Goal: Task Accomplishment & Management: Manage account settings

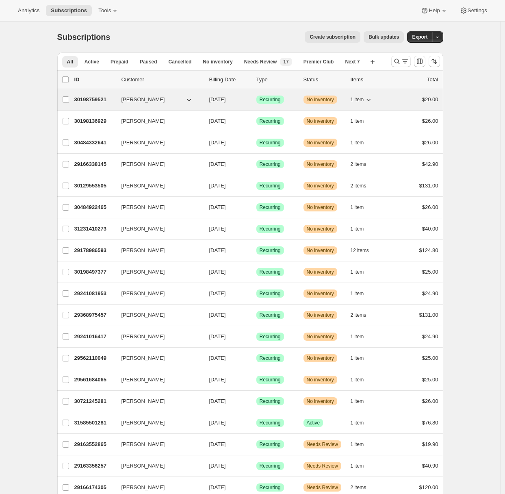
click at [93, 99] on p "30198759521" at bounding box center [94, 99] width 41 height 8
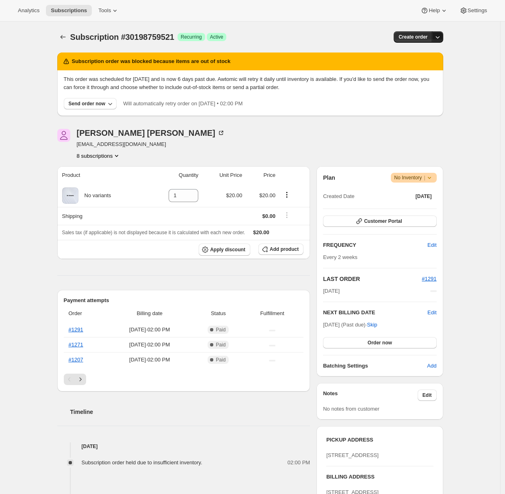
click at [438, 38] on icon "button" at bounding box center [437, 37] width 8 height 8
click at [415, 64] on span "Create custom one-time order" at bounding box center [405, 68] width 70 height 8
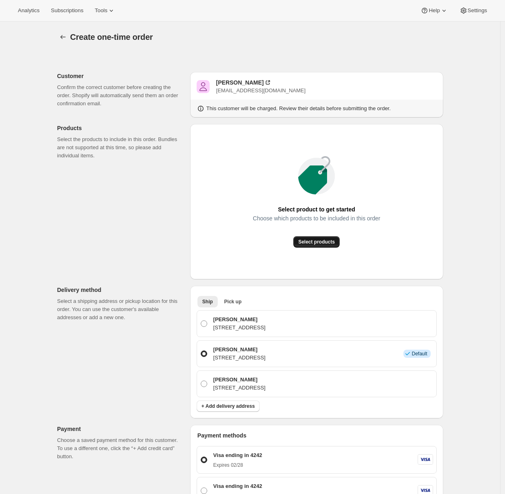
click at [313, 244] on span "Select products" at bounding box center [316, 241] width 37 height 6
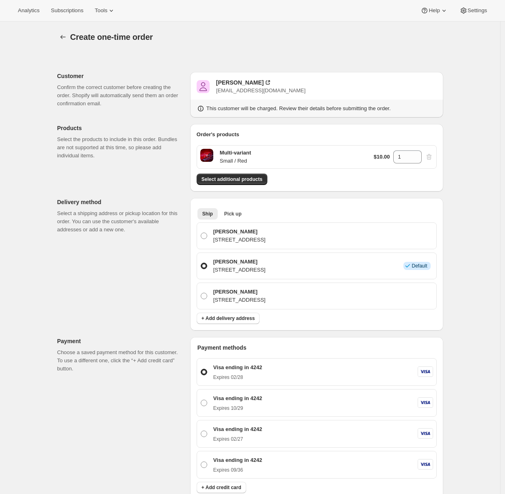
click at [121, 425] on div "Customer Confirm the correct customer before creating the order. Shopify will a…" at bounding box center [247, 439] width 392 height 775
click at [227, 180] on span "Select additional products" at bounding box center [231, 179] width 61 height 6
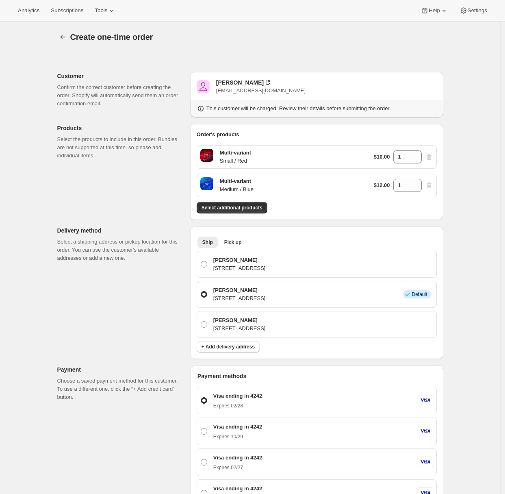
click at [77, 362] on div "Customer Confirm the correct customer before creating the order. Shopify will a…" at bounding box center [247, 453] width 392 height 803
click at [433, 186] on div "$12.00 1" at bounding box center [403, 185] width 59 height 13
click at [430, 184] on div "$12.00 1" at bounding box center [403, 185] width 59 height 13
click at [453, 188] on div "Create one-time order. This page is ready Create one-time order Customer Confir…" at bounding box center [250, 442] width 405 height 840
click at [104, 180] on div "Customer Confirm the correct customer before creating the order. Shopify will a…" at bounding box center [247, 450] width 392 height 796
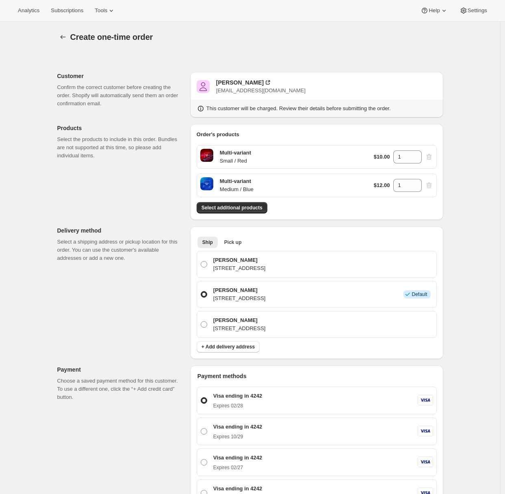
click at [432, 155] on div "$10.00 1" at bounding box center [403, 156] width 59 height 13
drag, startPoint x: 432, startPoint y: 187, endPoint x: 431, endPoint y: 177, distance: 10.2
click at [432, 187] on div "$12.00 1" at bounding box center [403, 185] width 59 height 13
click at [430, 157] on div "$10.00 1" at bounding box center [403, 156] width 59 height 13
click at [431, 188] on div "$12.00 1" at bounding box center [403, 185] width 59 height 13
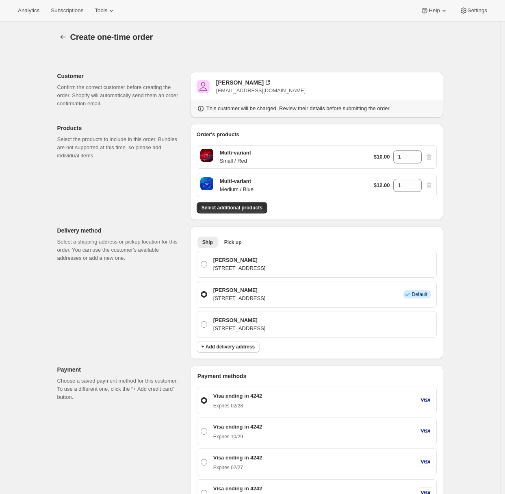
click at [431, 186] on div "$12.00 1" at bounding box center [403, 185] width 59 height 13
click at [418, 160] on icon at bounding box center [415, 159] width 8 height 8
click at [418, 160] on icon at bounding box center [416, 159] width 4 height 2
click at [433, 185] on div "$12.00 1" at bounding box center [403, 185] width 59 height 13
click at [432, 185] on div "$12.00 1" at bounding box center [403, 185] width 59 height 13
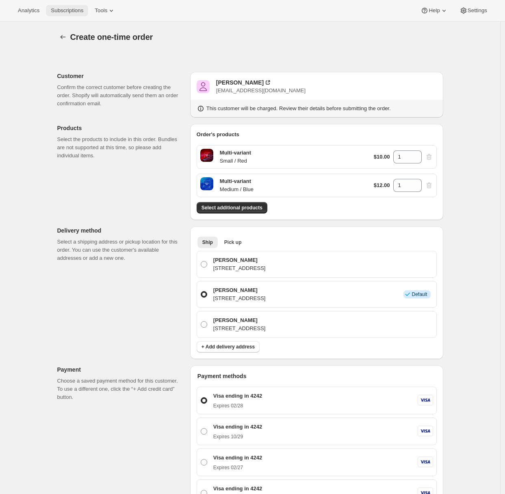
click at [63, 11] on span "Subscriptions" at bounding box center [67, 10] width 32 height 6
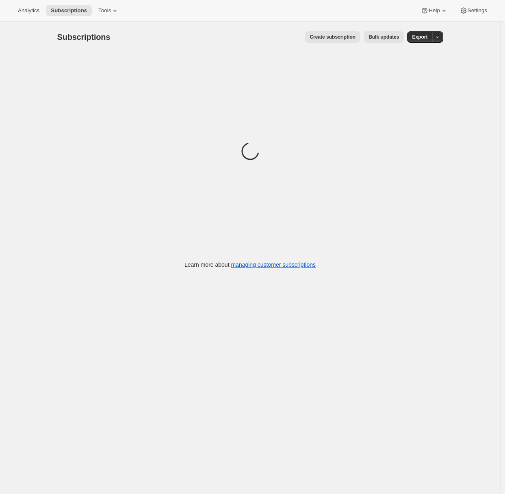
click at [340, 37] on span "Create subscription" at bounding box center [333, 37] width 46 height 6
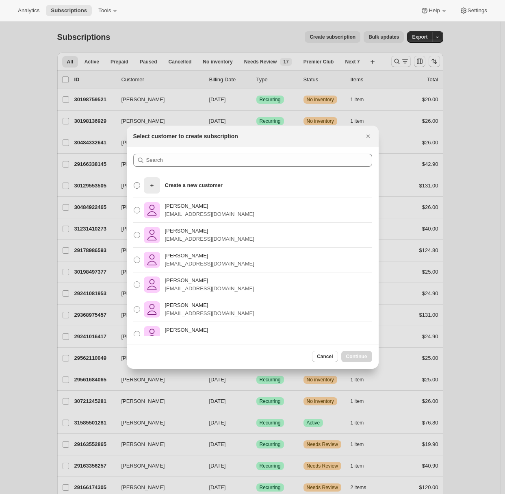
click at [218, 187] on p "Create a new customer" at bounding box center [194, 185] width 58 height 8
click at [134, 182] on input "Create a new customer" at bounding box center [134, 182] width 0 height 0
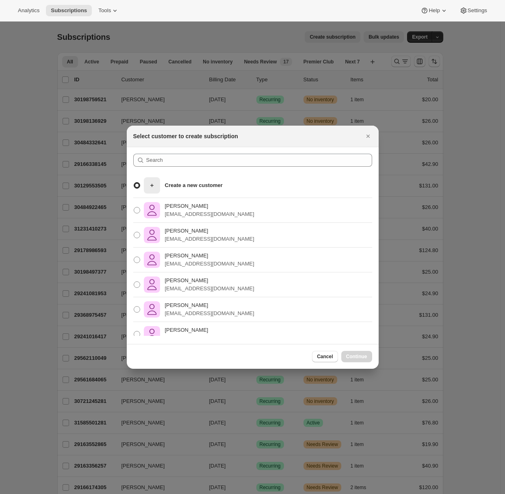
radio input "true"
click at [353, 356] on span "Continue" at bounding box center [356, 356] width 21 height 6
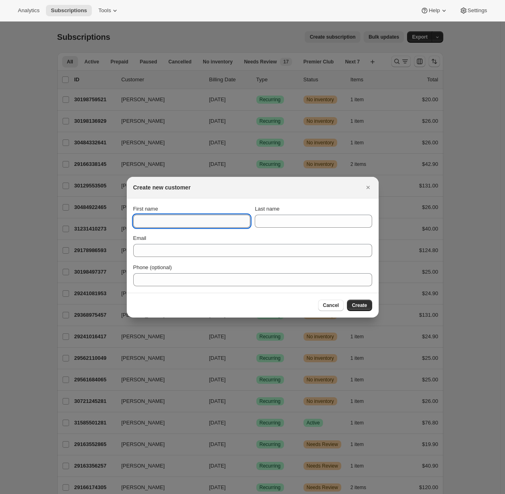
click at [174, 223] on input "First name" at bounding box center [191, 220] width 117 height 13
type input "Tester"
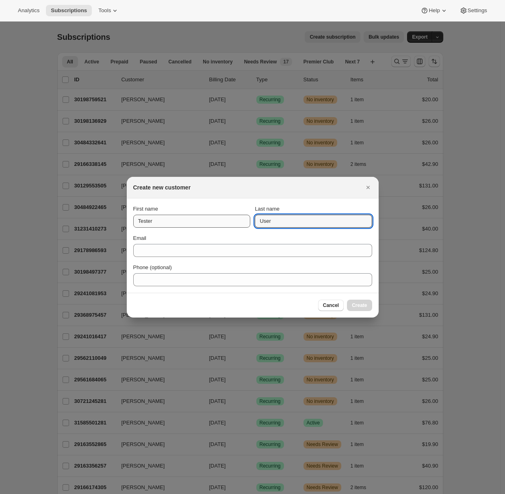
type input "User"
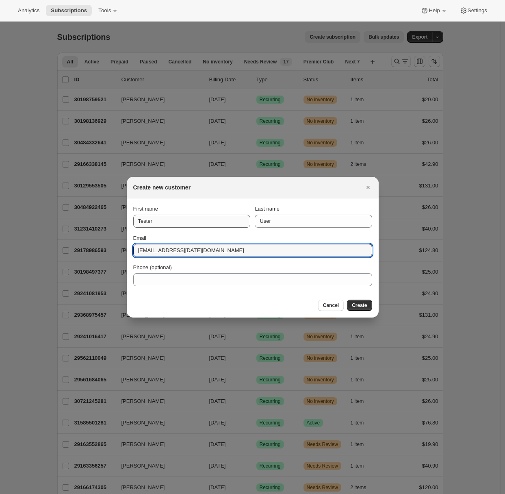
type input "awtomictester+aug20@gmail.com"
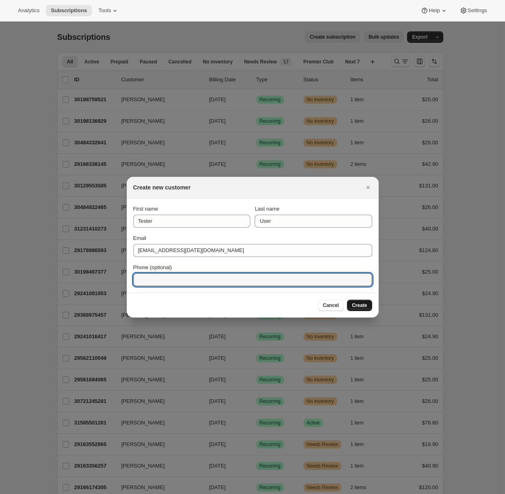
click at [355, 302] on span "Create" at bounding box center [359, 305] width 15 height 6
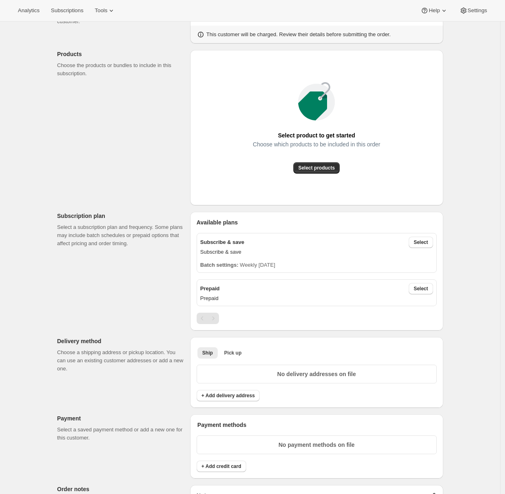
scroll to position [116, 0]
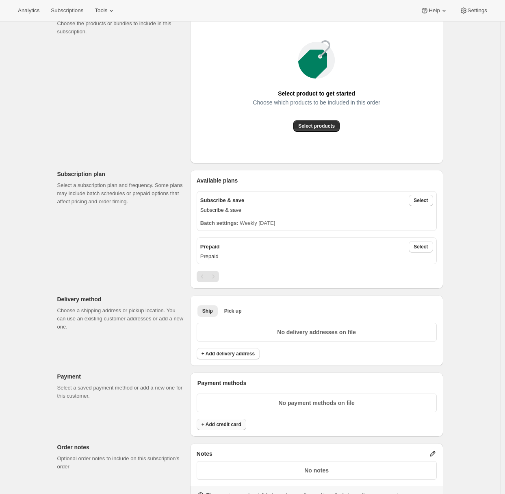
click at [229, 422] on span "+ Add credit card" at bounding box center [221, 424] width 40 height 6
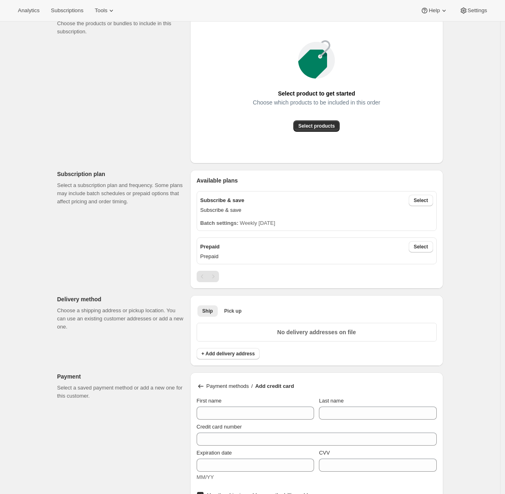
scroll to position [256, 0]
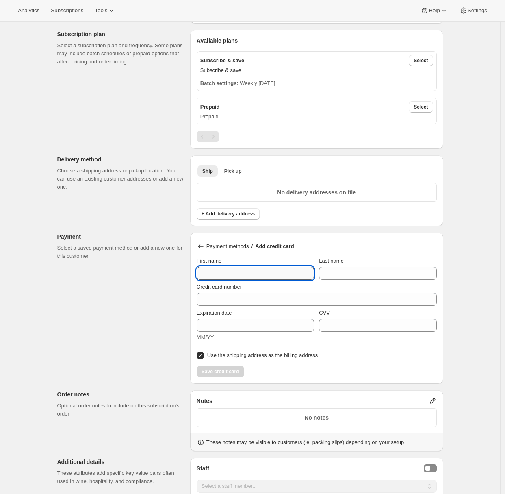
click at [216, 278] on input "First name" at bounding box center [255, 272] width 117 height 13
type input "F"
type input "Tester"
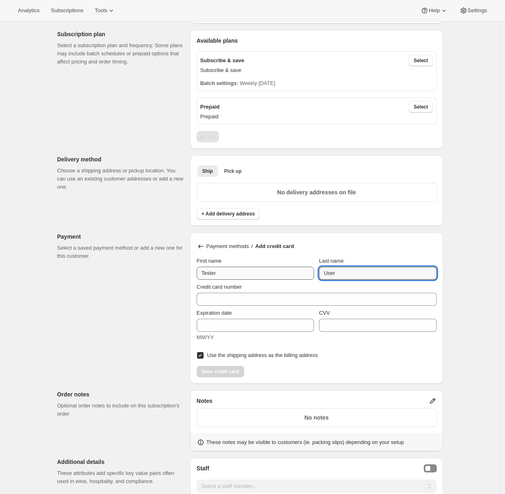
type input "User"
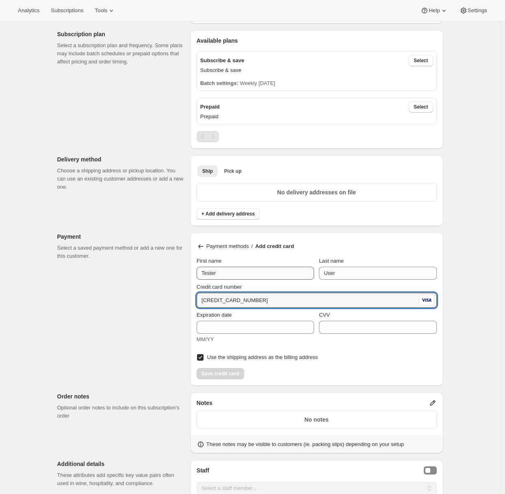
type input "4242 4242 4242 4242"
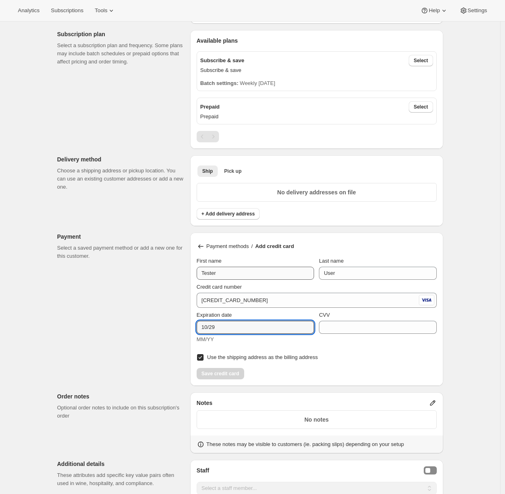
type input "10/29"
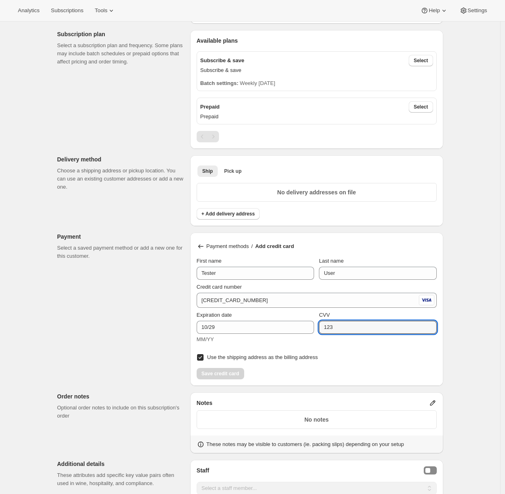
type input "123"
click at [113, 327] on div "Customer This subscription will be created for the selected customer. Tester Us…" at bounding box center [247, 292] width 392 height 990
click at [277, 378] on div "Save credit card" at bounding box center [317, 371] width 240 height 16
click at [219, 357] on span "Use the shipping address as the billing address" at bounding box center [262, 357] width 110 height 6
click at [204, 357] on input "Use the shipping address as the billing address" at bounding box center [200, 357] width 6 height 6
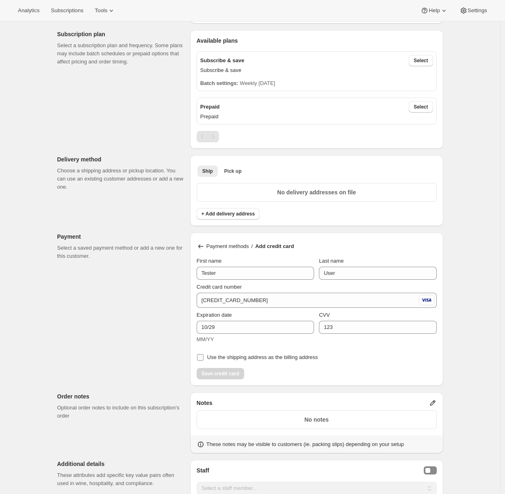
checkbox input "false"
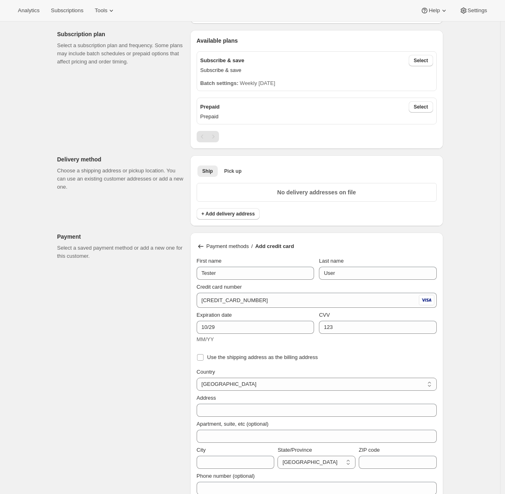
scroll to position [424, 0]
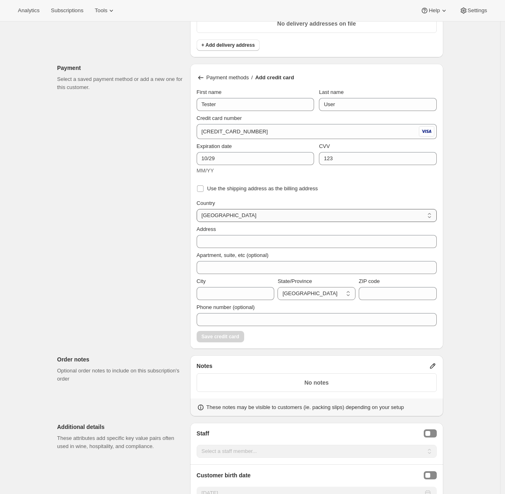
click at [227, 214] on select "Australia Hong Kong Israel Japan Malaysia New Zealand Singapore South Korea Uni…" at bounding box center [317, 215] width 240 height 13
select select "US"
click at [199, 209] on select "Australia Hong Kong Israel Japan Malaysia New Zealand Singapore South Korea Uni…" at bounding box center [317, 215] width 240 height 13
select select "AL"
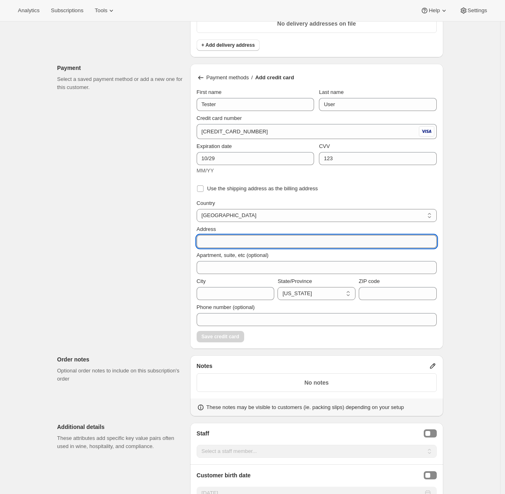
click at [214, 236] on input "Address" at bounding box center [317, 241] width 240 height 13
type input "1234 Empire St"
click at [219, 290] on input "City" at bounding box center [236, 293] width 78 height 13
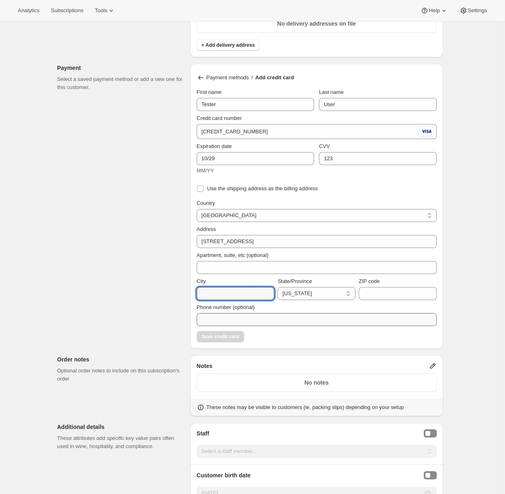
type input "Fairfield"
click at [289, 297] on select "Alabama Alaska American Samoa Arizona Arkansas Armed Forces Americas Armed Forc…" at bounding box center [316, 293] width 78 height 13
select select "CA"
click at [279, 287] on select "Alabama Alaska American Samoa Arizona Arkansas Armed Forces Americas Armed Forc…" at bounding box center [316, 293] width 78 height 13
click at [385, 294] on input "ZIP code" at bounding box center [398, 293] width 78 height 13
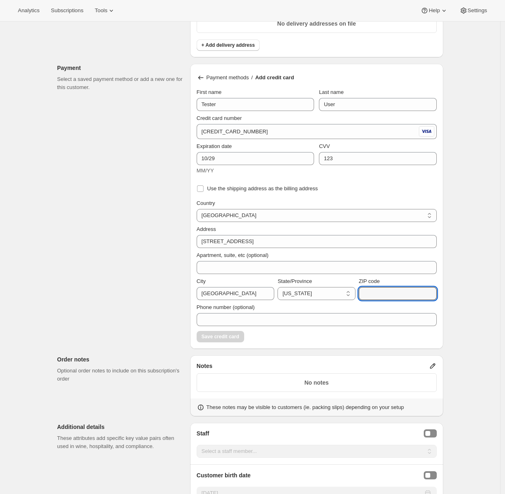
type input "94533"
click at [221, 336] on span "Save credit card" at bounding box center [220, 336] width 38 height 6
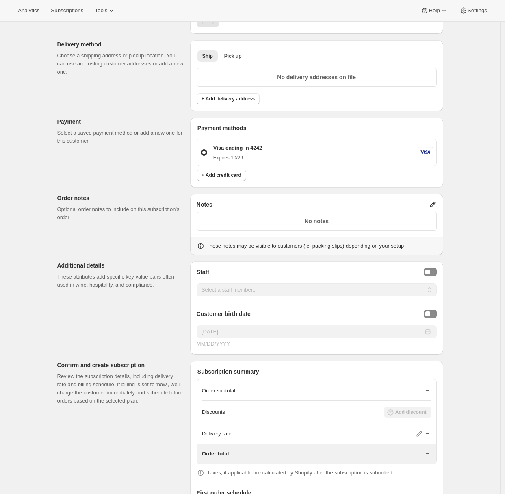
scroll to position [344, 0]
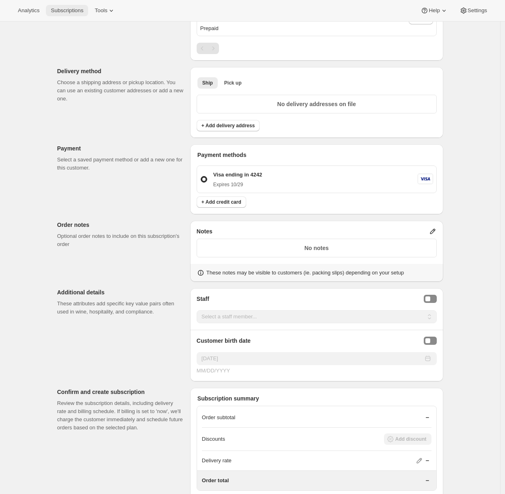
click at [75, 11] on span "Subscriptions" at bounding box center [67, 10] width 32 height 6
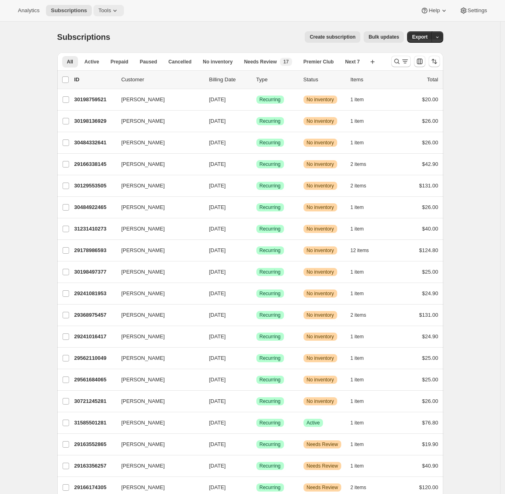
click at [115, 13] on icon at bounding box center [115, 10] width 8 height 8
click at [118, 7] on icon at bounding box center [115, 10] width 8 height 8
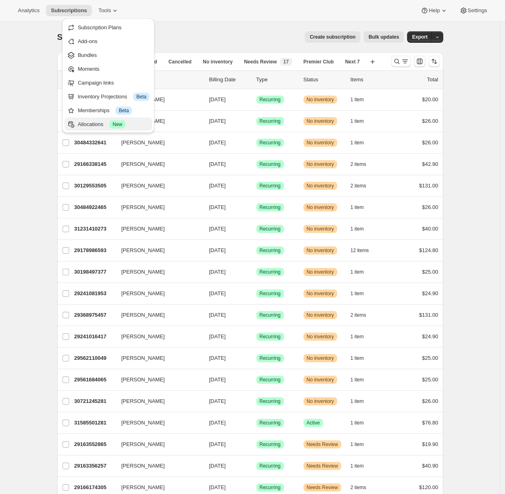
click at [99, 127] on div "Allocations Success New" at bounding box center [114, 124] width 72 height 8
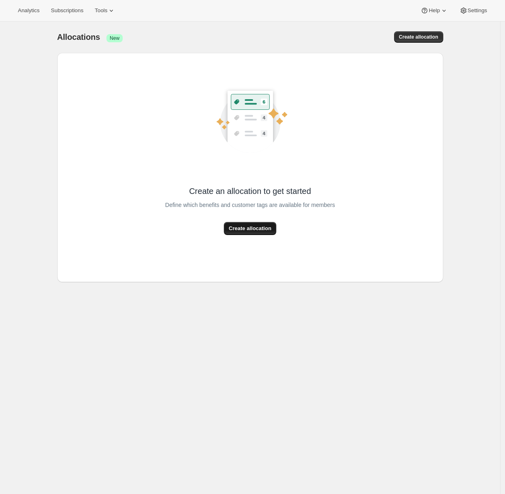
click at [251, 233] on button "Create allocation" at bounding box center [250, 228] width 52 height 13
select select "12:00"
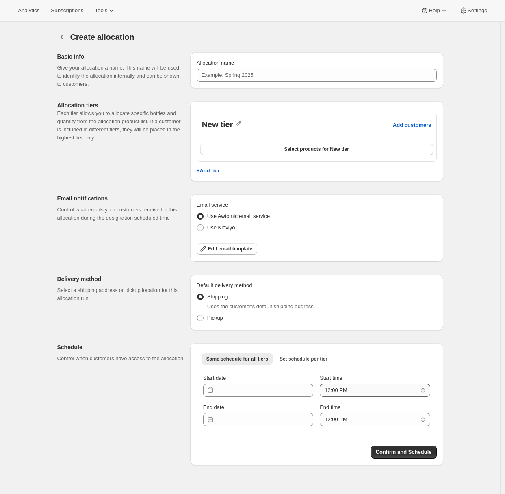
click at [365, 386] on select "12:00 AM 1:00 AM 2:00 AM 3:00 AM 4:00 AM 5:00 AM 6:00 AM 7:00 AM 8:00 AM 9:00 A…" at bounding box center [375, 389] width 110 height 13
click at [211, 388] on icon at bounding box center [210, 390] width 8 height 8
click at [220, 389] on input "Start date" at bounding box center [264, 389] width 97 height 13
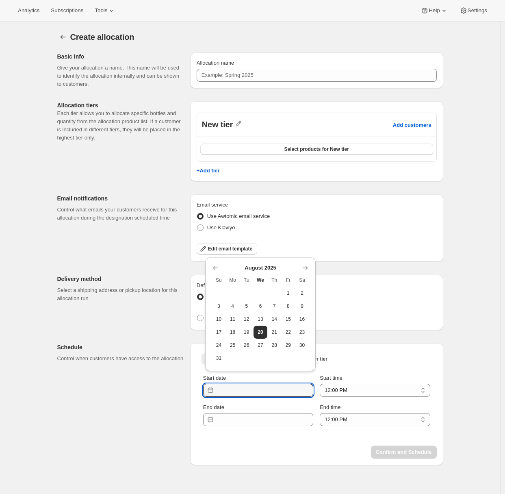
click at [182, 402] on div "Schedule Control when customers have access to the allocation Same schedule for…" at bounding box center [247, 400] width 392 height 128
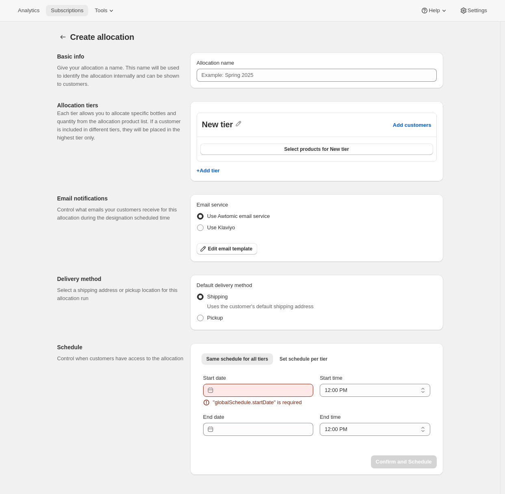
click at [73, 11] on span "Subscriptions" at bounding box center [67, 10] width 32 height 6
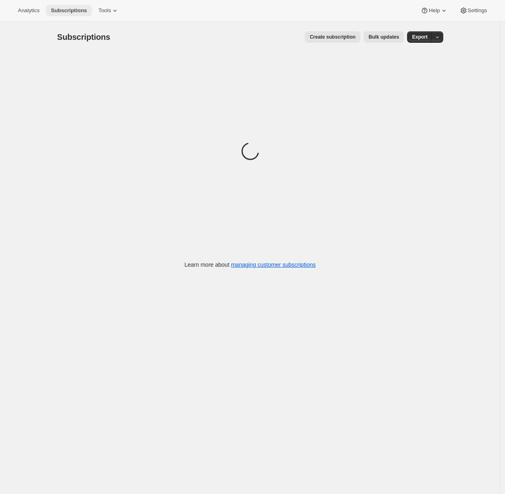
click at [73, 11] on span "Subscriptions" at bounding box center [69, 10] width 36 height 6
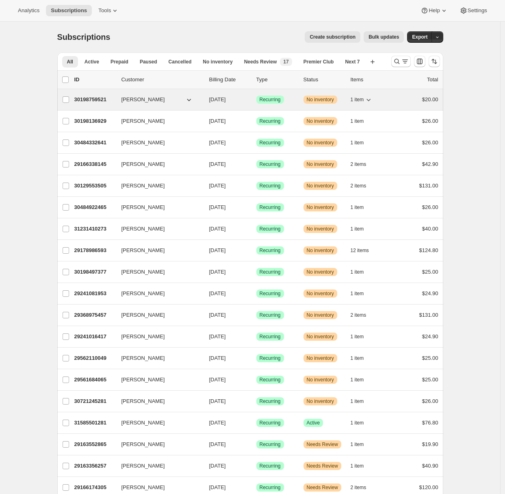
click at [86, 104] on div "30198759521 Adrian Andrade 08/20/2025 Success Recurring Warning No inventory 1 …" at bounding box center [256, 99] width 364 height 11
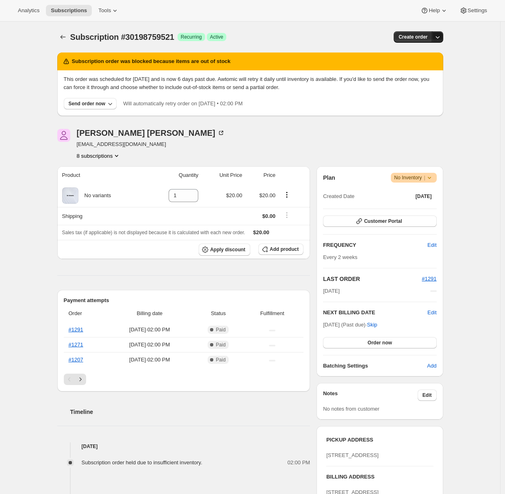
drag, startPoint x: 439, startPoint y: 37, endPoint x: 439, endPoint y: 42, distance: 5.3
click at [439, 37] on icon "button" at bounding box center [437, 37] width 8 height 8
click at [426, 66] on span "Create custom one-time order" at bounding box center [405, 68] width 70 height 6
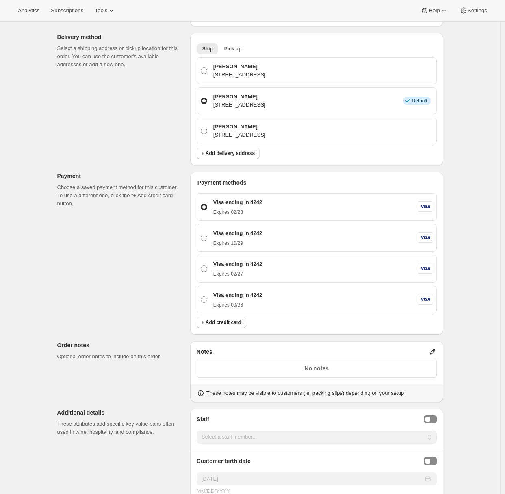
scroll to position [426, 0]
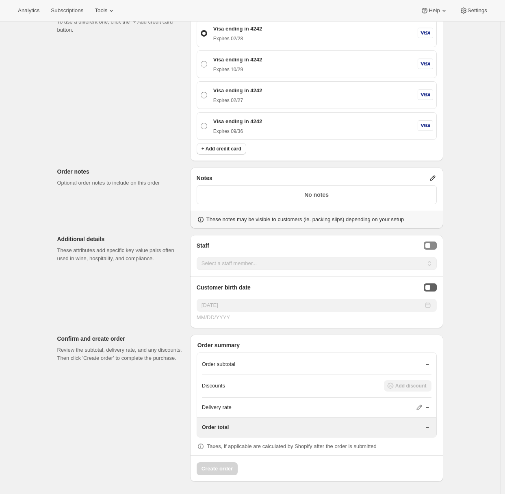
click at [430, 284] on button "Birthday Selector" at bounding box center [430, 287] width 13 height 8
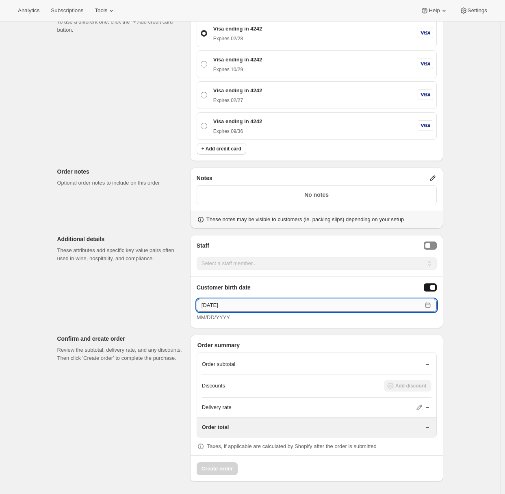
click at [206, 304] on input "08/20/2025" at bounding box center [309, 305] width 225 height 13
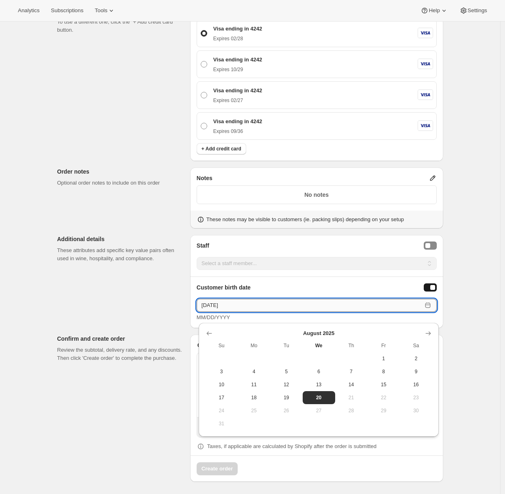
click at [206, 304] on input "08/20/2025" at bounding box center [309, 305] width 225 height 13
click at [208, 304] on input "08/20/2025" at bounding box center [309, 305] width 225 height 13
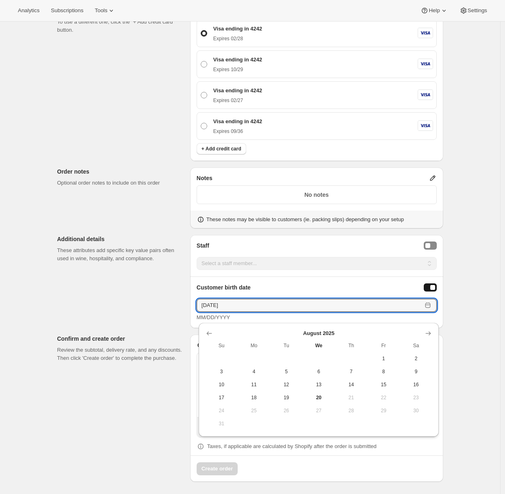
type input "10/27/1984"
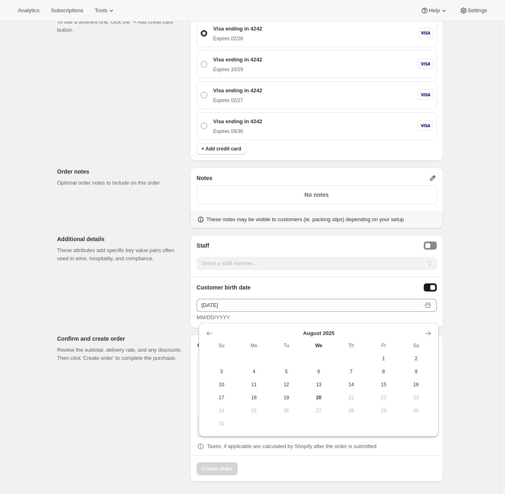
click at [139, 318] on div "Customer Confirm the correct customer before creating the order. Shopify will a…" at bounding box center [247, 53] width 392 height 855
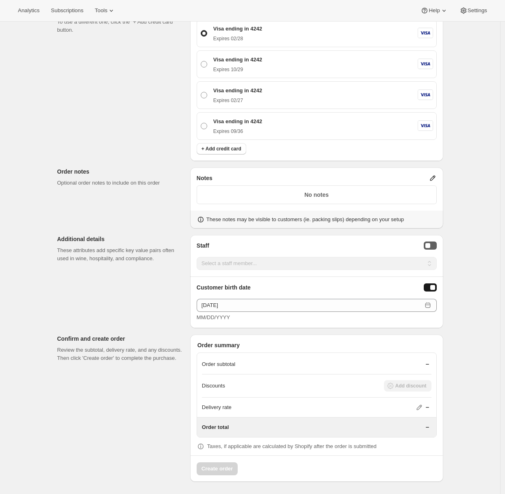
click at [428, 245] on div "Staff Selector" at bounding box center [427, 245] width 5 height 5
click at [337, 263] on select "Select a staff member... Kevin MyGuy Check Youself Adrian Andrade Adrian 2" at bounding box center [317, 263] width 240 height 13
drag, startPoint x: 104, startPoint y: 170, endPoint x: 106, endPoint y: 167, distance: 4.2
click at [104, 171] on p "Order notes" at bounding box center [120, 171] width 126 height 8
click at [239, 266] on select "Select a staff member... Kevin MyGuy Check Youself Adrian Andrade Adrian 2" at bounding box center [317, 263] width 240 height 13
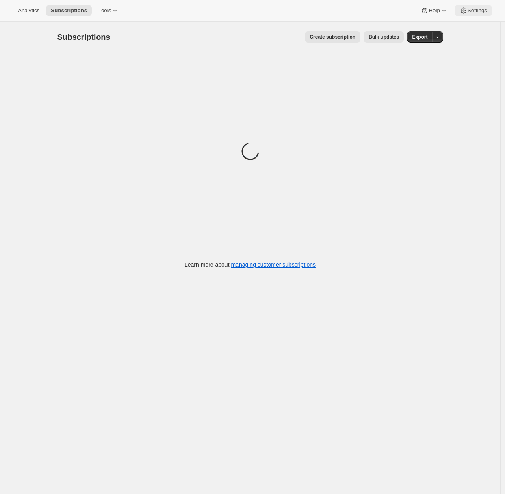
click at [479, 13] on span "Settings" at bounding box center [477, 10] width 19 height 6
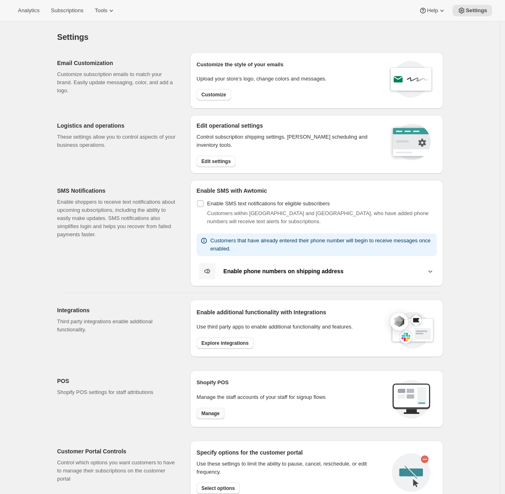
click at [205, 412] on span "Manage" at bounding box center [210, 413] width 18 height 6
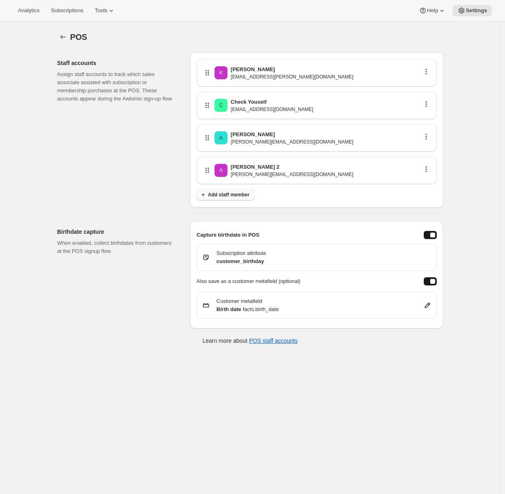
click at [236, 196] on span "Add staff member" at bounding box center [228, 194] width 41 height 6
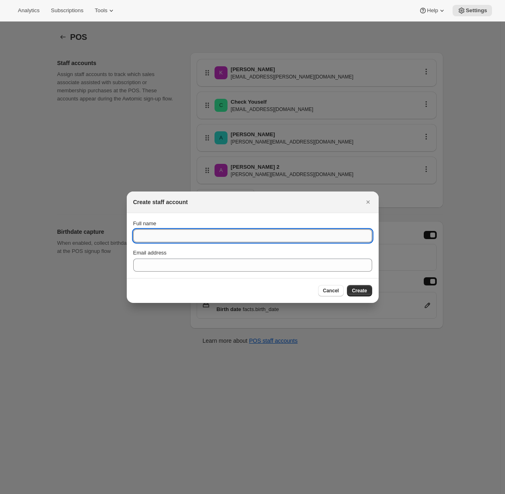
click at [204, 236] on input "Full name" at bounding box center [252, 235] width 239 height 13
click at [376, 288] on div "Cancel Create" at bounding box center [253, 290] width 252 height 25
click at [149, 234] on input "No email" at bounding box center [252, 235] width 239 height 13
type input "No Email"
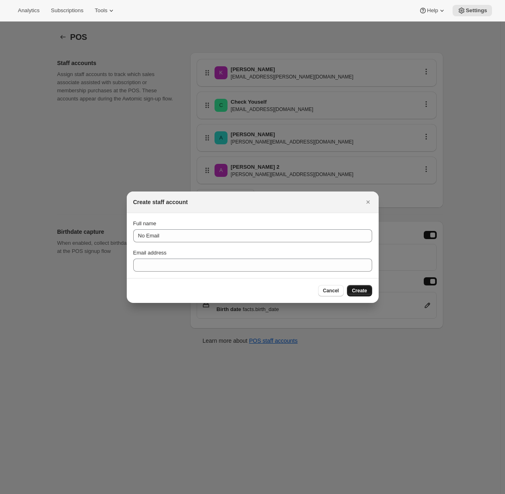
click at [356, 291] on span "Create" at bounding box center [359, 290] width 15 height 6
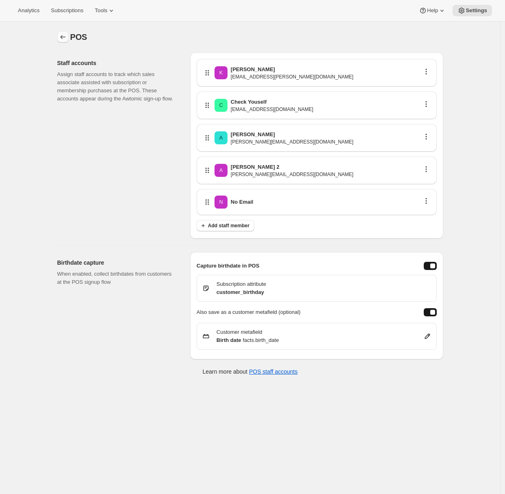
click at [67, 39] on icon "Settings" at bounding box center [63, 37] width 8 height 8
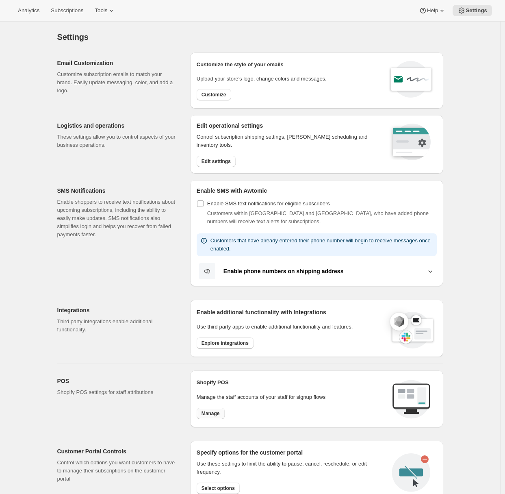
click at [215, 415] on span "Manage" at bounding box center [210, 413] width 18 height 6
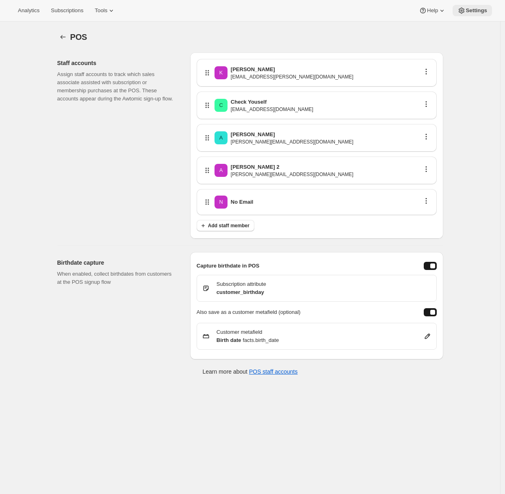
click at [463, 10] on icon at bounding box center [461, 10] width 8 height 8
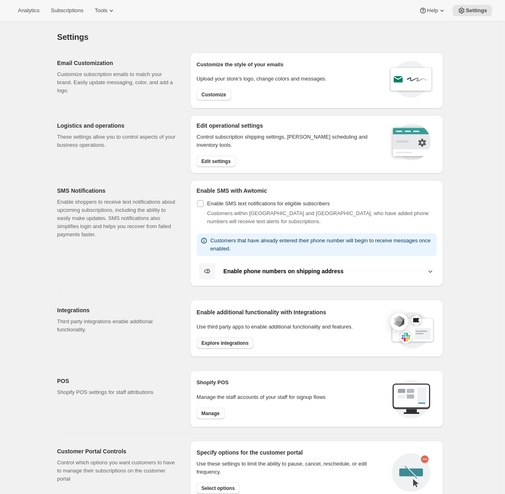
click at [217, 340] on span "Explore integrations" at bounding box center [224, 343] width 47 height 6
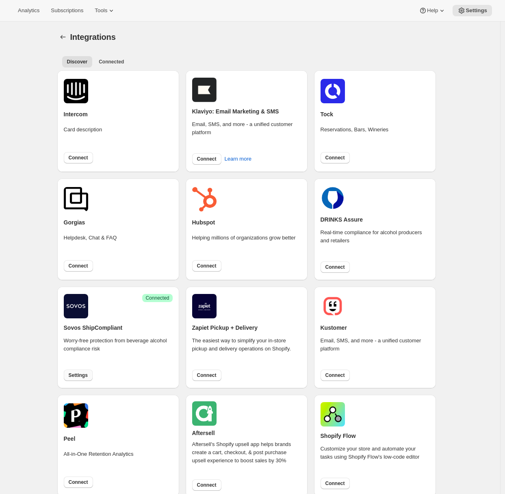
click at [79, 373] on span "Settings" at bounding box center [78, 375] width 19 height 6
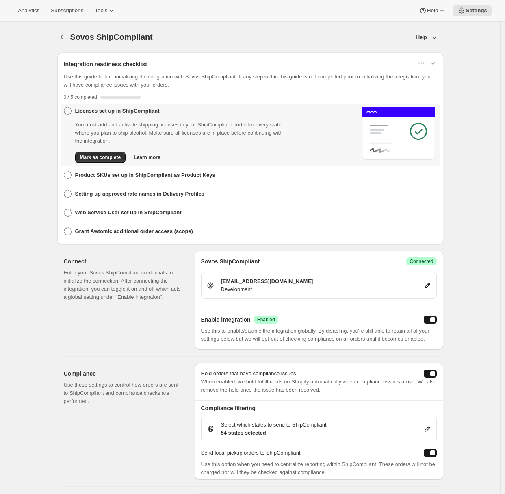
click at [429, 283] on icon at bounding box center [426, 285] width 5 height 5
select select "development"
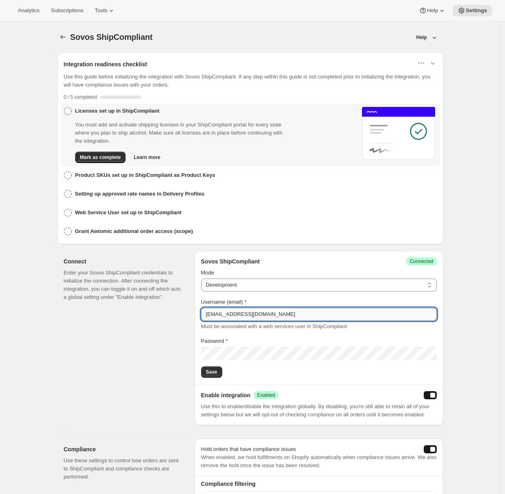
drag, startPoint x: 273, startPoint y: 311, endPoint x: 204, endPoint y: 309, distance: 69.5
click at [204, 309] on input "sqs@sqs.com" at bounding box center [319, 314] width 236 height 13
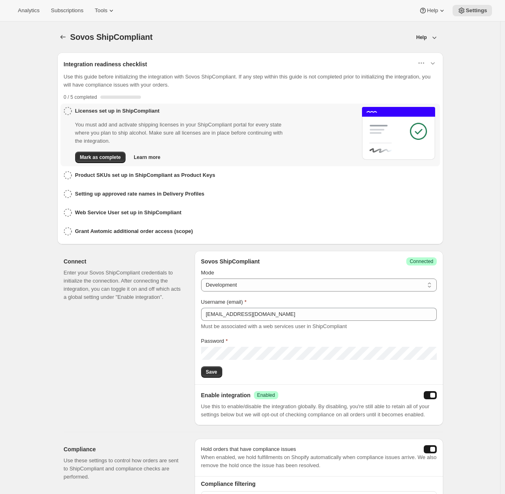
click at [131, 316] on div "Connect Enter your Sovos ShipCompliant credentials to initialize the connection…" at bounding box center [126, 338] width 124 height 174
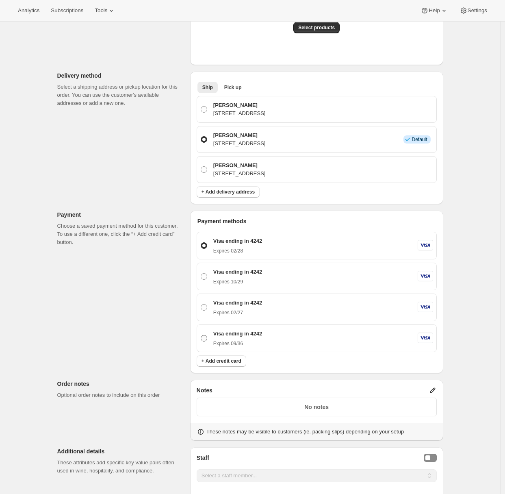
scroll to position [386, 0]
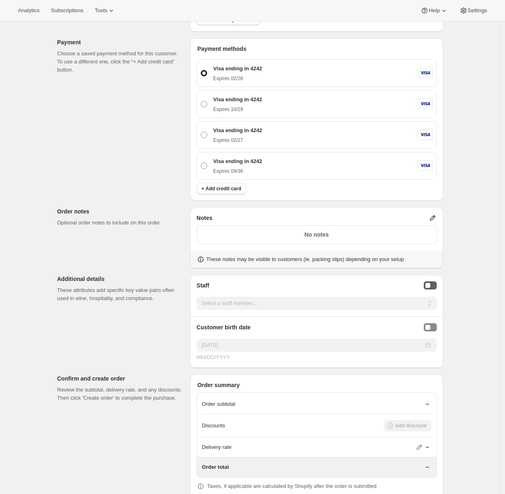
click at [429, 286] on div "Staff Selector" at bounding box center [427, 285] width 5 height 5
click at [378, 305] on select "Select a staff member... Kevin MyGuy Check Youself Adrian Andrade Adrian 2 No E…" at bounding box center [317, 303] width 240 height 13
select select "associate-4"
click at [199, 297] on select "Select a staff member... Kevin MyGuy Check Youself Adrian Andrade Adrian 2 No E…" at bounding box center [317, 303] width 240 height 13
click at [160, 338] on div "Customer Confirm the correct customer before creating the order. Shopify will a…" at bounding box center [247, 93] width 392 height 855
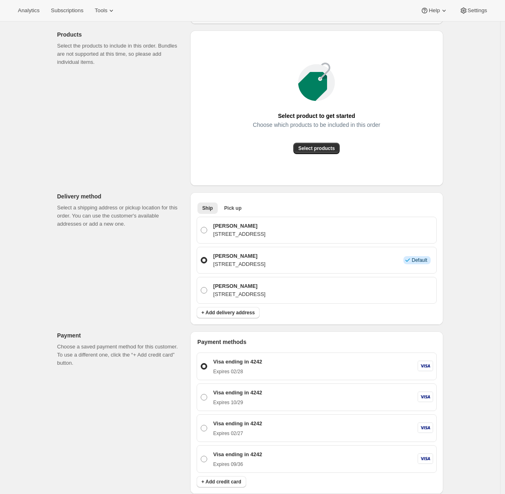
scroll to position [0, 0]
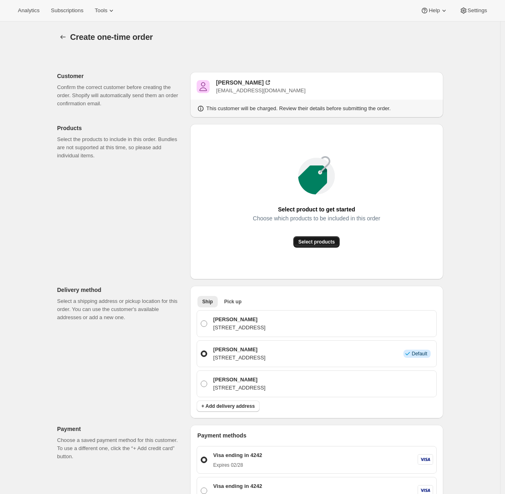
click at [308, 243] on span "Select products" at bounding box center [316, 241] width 37 height 6
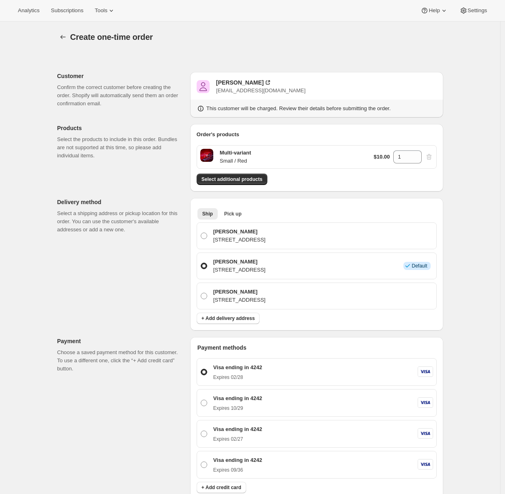
click at [113, 401] on div "Customer Confirm the correct customer before creating the order. Shopify will a…" at bounding box center [247, 439] width 392 height 775
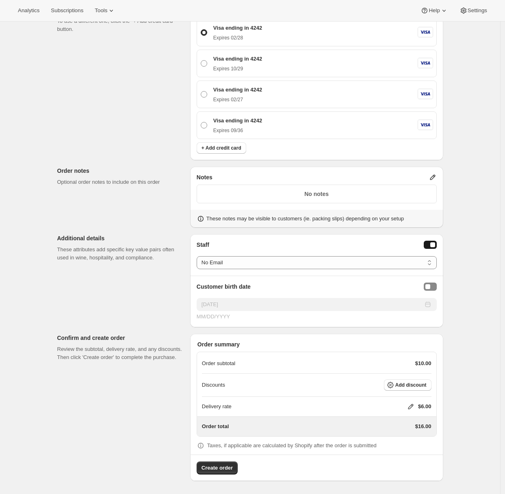
scroll to position [338, 0]
click at [229, 465] on span "Create order" at bounding box center [216, 468] width 31 height 8
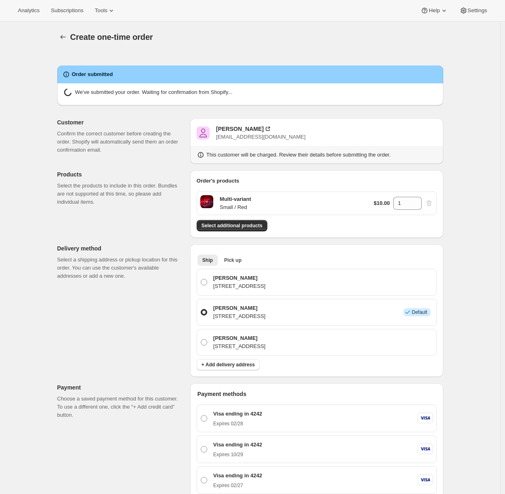
radio input "true"
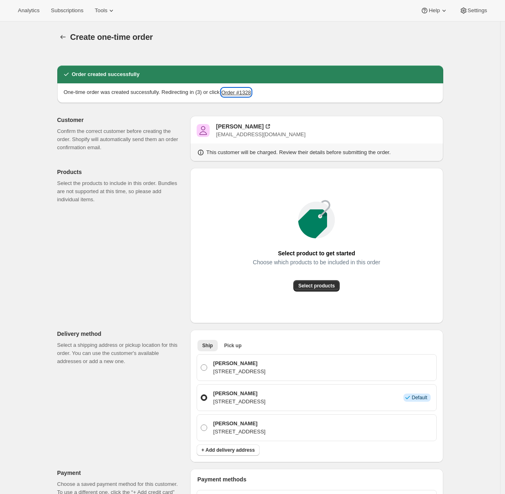
click at [247, 92] on button "Order #1328" at bounding box center [236, 92] width 30 height 8
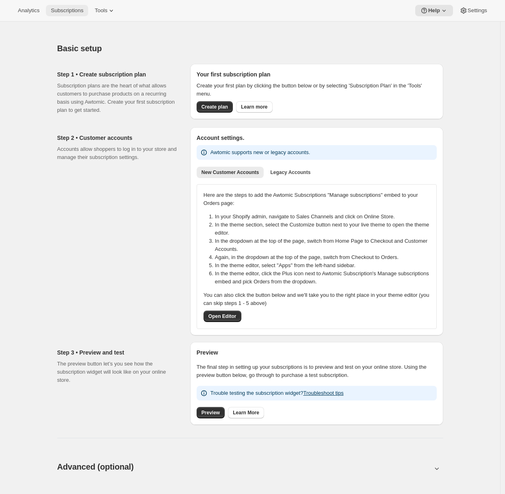
click at [61, 12] on span "Subscriptions" at bounding box center [67, 10] width 32 height 6
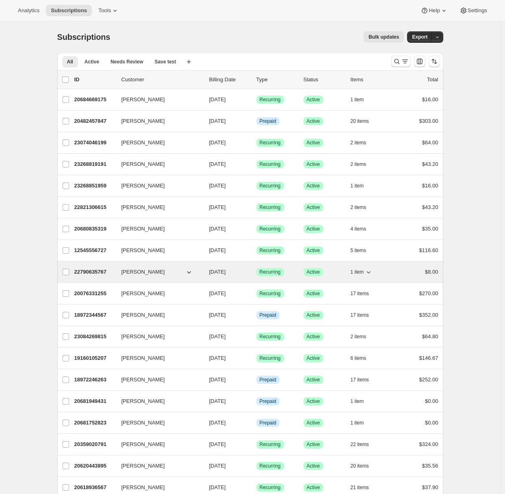
click at [84, 271] on p "22790635767" at bounding box center [94, 272] width 41 height 8
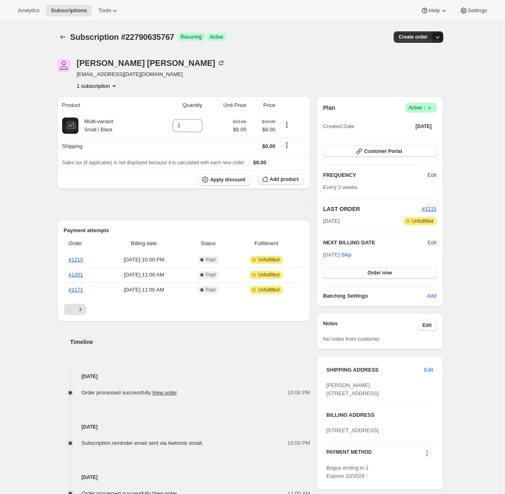
click at [439, 39] on icon "button" at bounding box center [437, 37] width 8 height 8
click at [419, 70] on span "Create custom one-time order" at bounding box center [405, 68] width 70 height 6
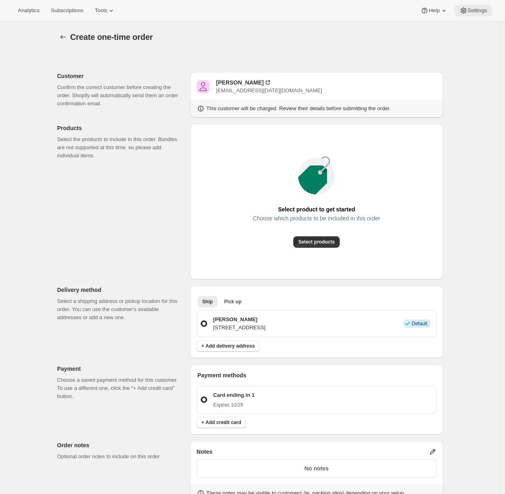
click at [470, 11] on span "Settings" at bounding box center [477, 10] width 19 height 6
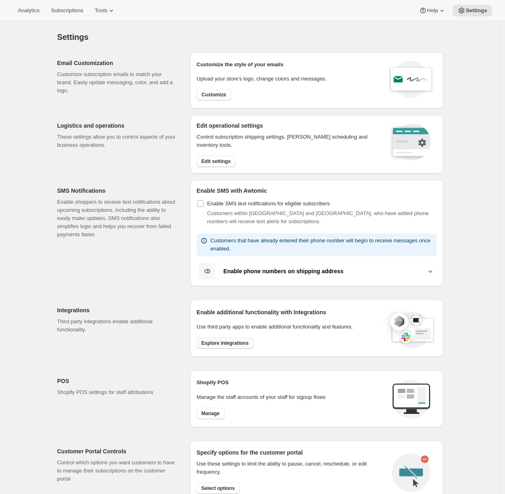
click at [209, 342] on span "Explore integrations" at bounding box center [224, 343] width 47 height 6
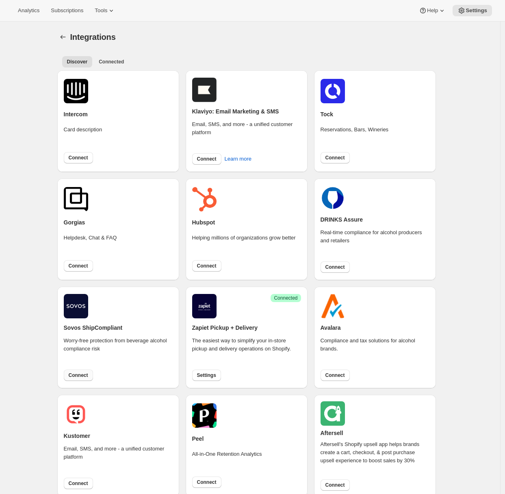
click at [82, 376] on span "Connect" at bounding box center [78, 375] width 19 height 6
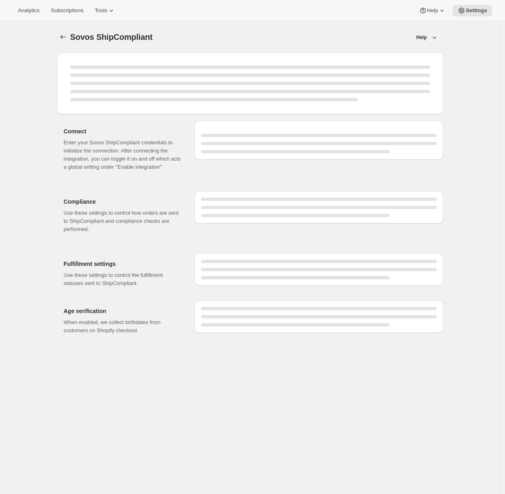
select select "development"
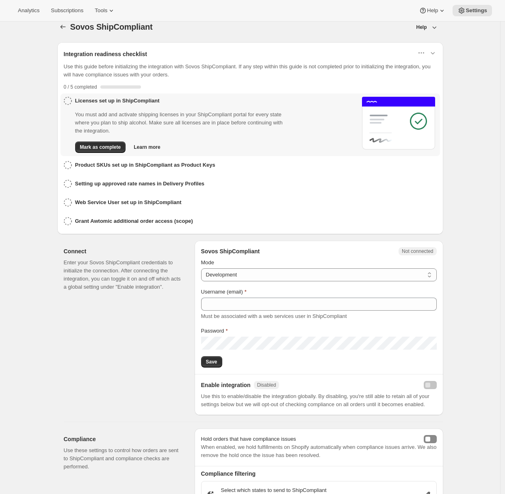
scroll to position [51, 0]
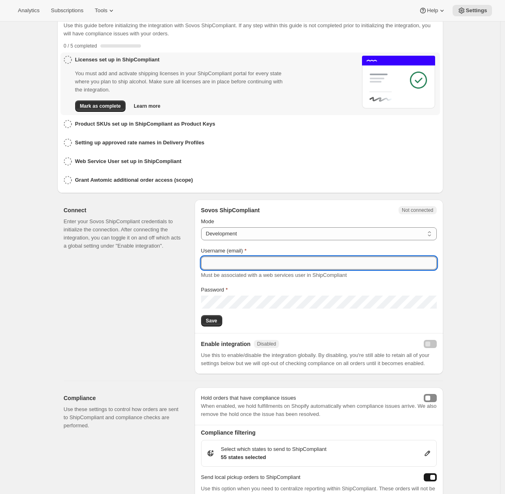
click at [217, 262] on input "Username (email)" at bounding box center [319, 262] width 236 height 13
click at [162, 307] on div "Connect Enter your Sovos ShipCompliant credentials to initialize the connection…" at bounding box center [126, 286] width 124 height 174
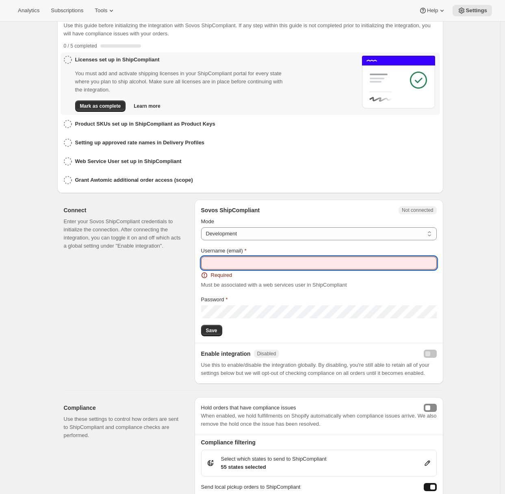
click at [238, 260] on input "Username (email)" at bounding box center [319, 262] width 236 height 13
paste input "sqs@sqs.com"
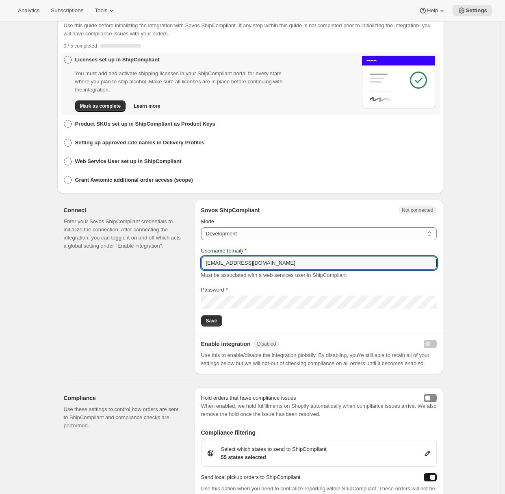
type input "sqs@sqs.com"
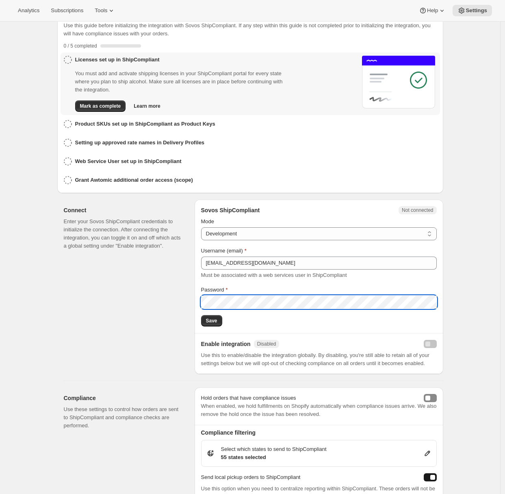
click at [136, 326] on div "Connect Enter your Sovos ShipCompliant credentials to initialize the connection…" at bounding box center [126, 286] width 124 height 174
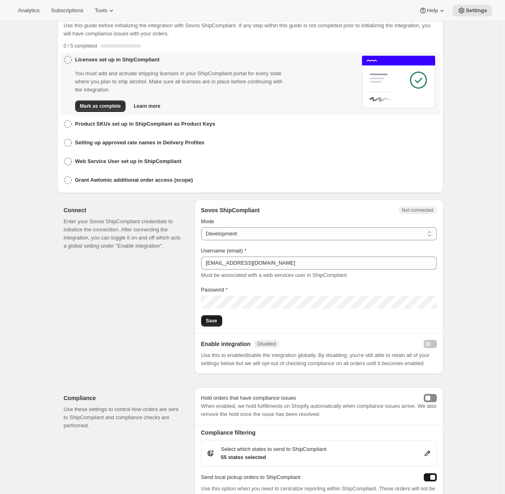
click at [212, 317] on span "Save" at bounding box center [211, 320] width 11 height 6
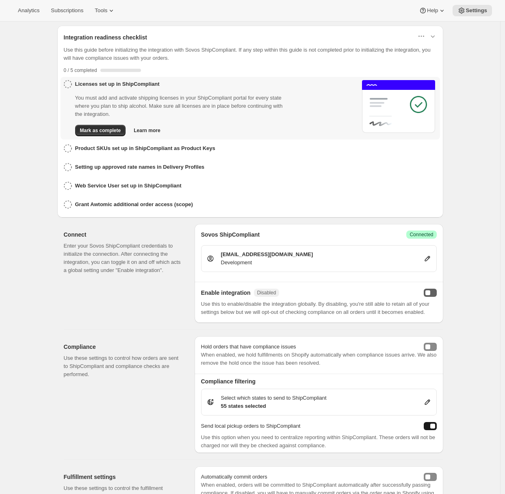
click at [430, 292] on div "enabled" at bounding box center [427, 292] width 5 height 5
click at [66, 20] on div "Analytics Subscriptions Tools Help Settings" at bounding box center [252, 11] width 505 height 22
click at [67, 11] on span "Subscriptions" at bounding box center [67, 10] width 32 height 6
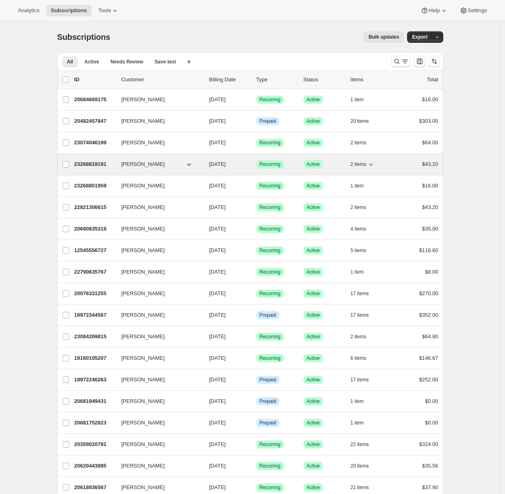
click at [139, 167] on span "Adrian Andrade" at bounding box center [142, 164] width 43 height 8
click at [93, 163] on p "23268819191" at bounding box center [94, 164] width 41 height 8
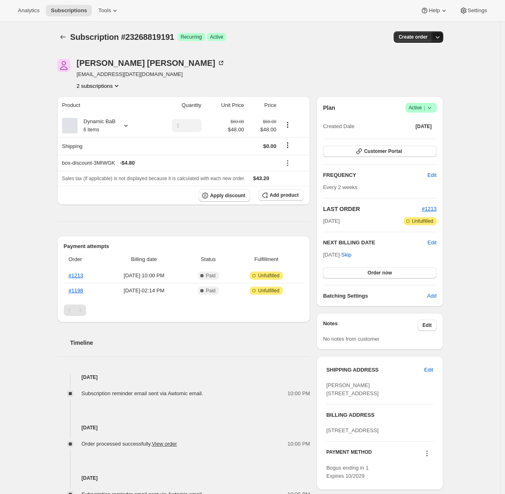
click at [442, 37] on icon "button" at bounding box center [437, 37] width 8 height 8
click at [417, 66] on span "Create custom one-time order" at bounding box center [405, 68] width 70 height 6
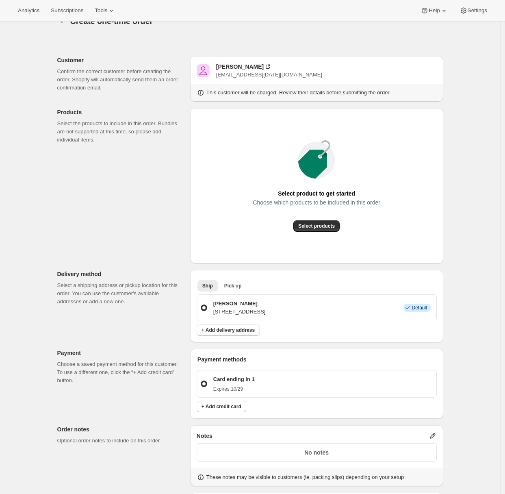
scroll to position [222, 0]
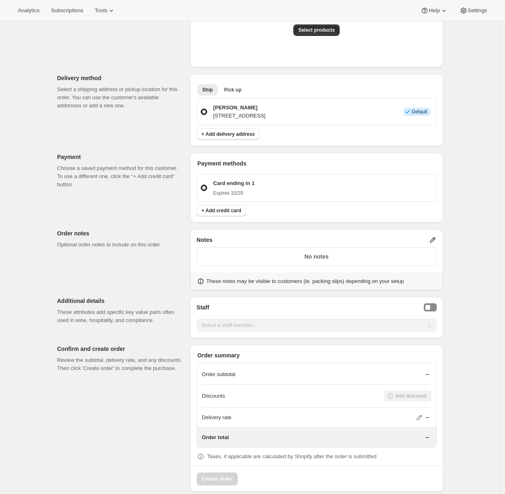
scroll to position [222, 0]
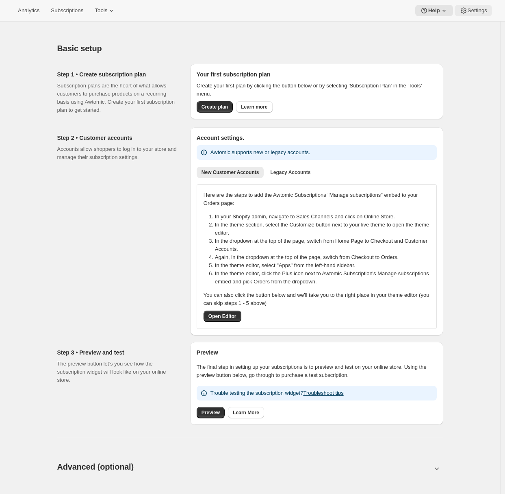
click at [483, 10] on span "Settings" at bounding box center [477, 10] width 19 height 6
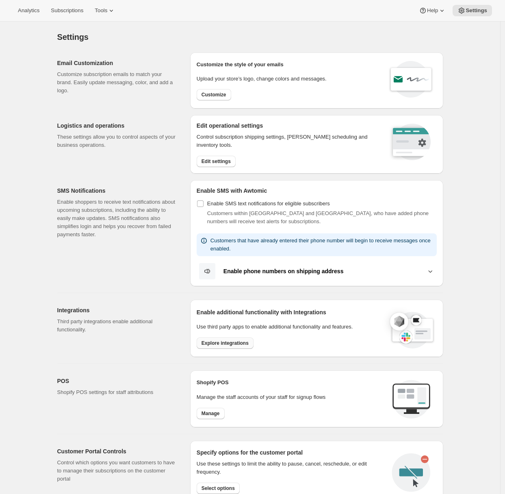
click at [223, 338] on button "Explore integrations" at bounding box center [225, 342] width 57 height 11
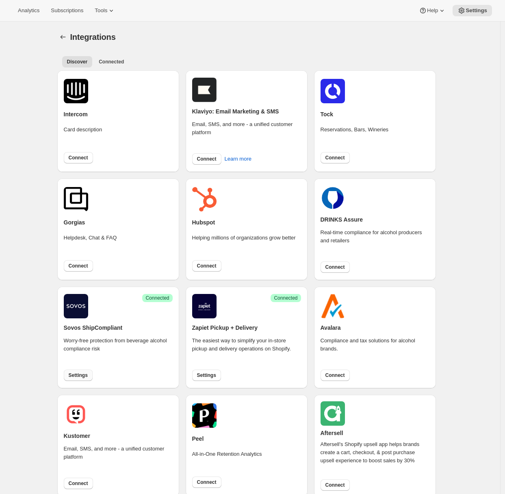
click at [80, 379] on button "Settings" at bounding box center [78, 374] width 29 height 11
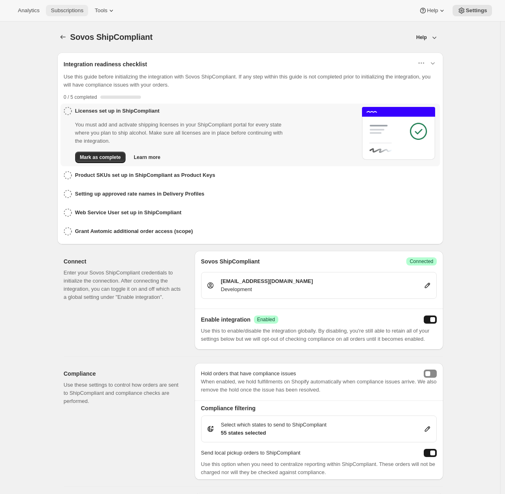
click at [73, 13] on span "Subscriptions" at bounding box center [67, 10] width 32 height 6
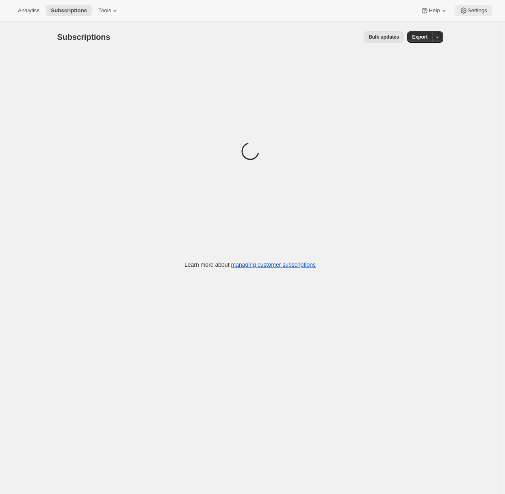
click at [477, 11] on span "Settings" at bounding box center [477, 10] width 19 height 6
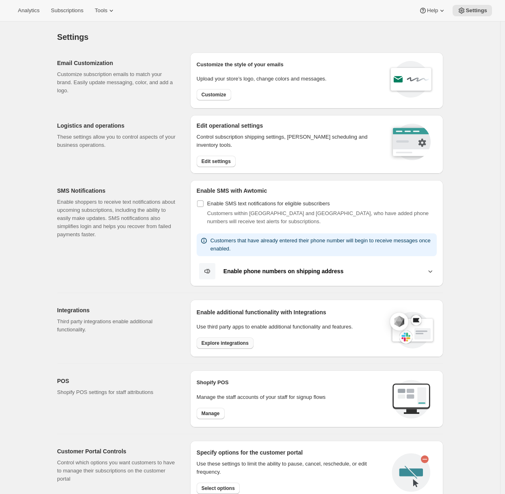
click at [228, 344] on span "Explore integrations" at bounding box center [224, 343] width 47 height 6
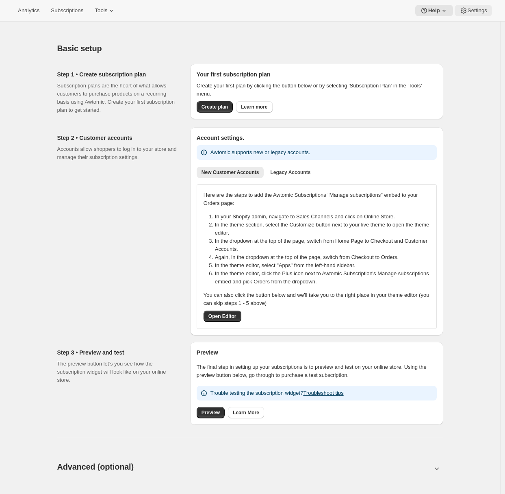
click at [486, 11] on span "Settings" at bounding box center [477, 10] width 19 height 6
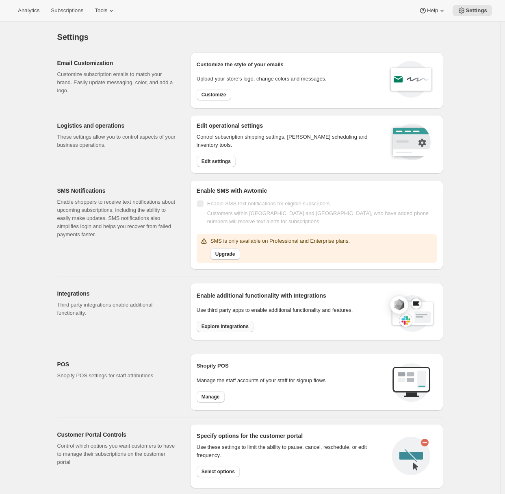
click at [215, 326] on span "Explore integrations" at bounding box center [224, 326] width 47 height 6
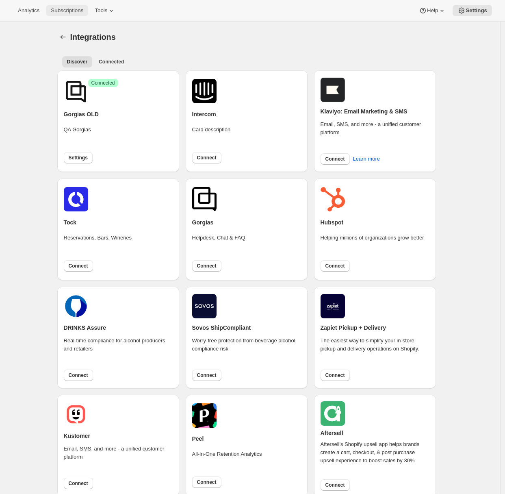
click at [68, 14] on button "Subscriptions" at bounding box center [67, 10] width 42 height 11
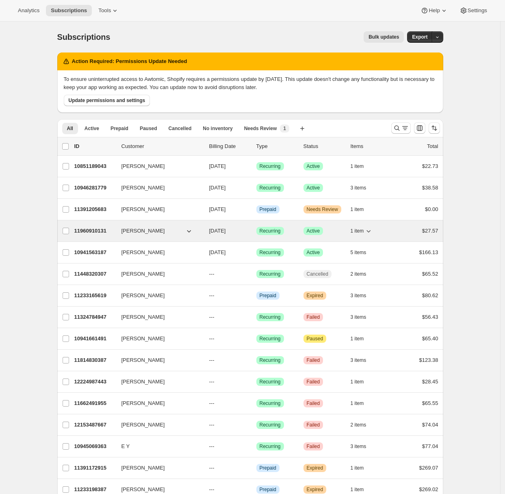
click at [119, 231] on div "11960910131 Adrian Andrade 09/01/2025 Success Recurring Success Active 1 item $…" at bounding box center [256, 230] width 364 height 11
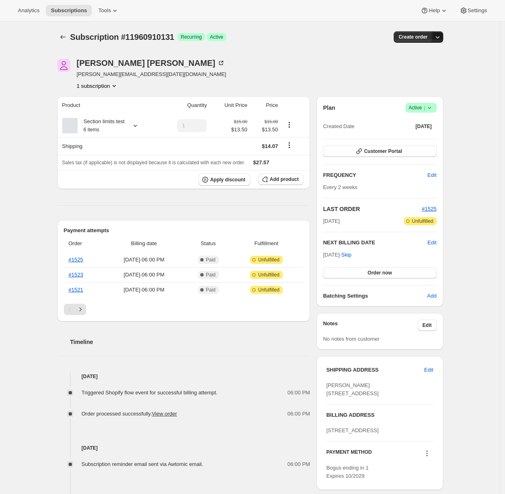
click at [441, 38] on icon "button" at bounding box center [437, 37] width 8 height 8
click at [416, 69] on span "Create custom one-time order" at bounding box center [405, 68] width 70 height 6
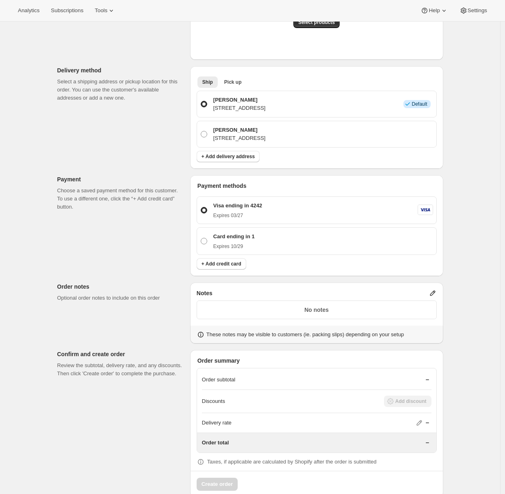
scroll to position [236, 0]
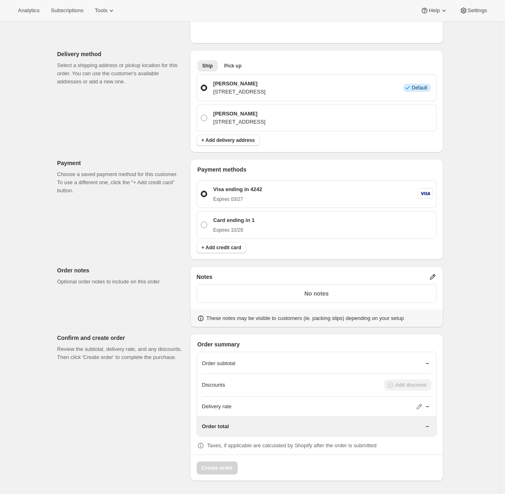
click at [14, 193] on div "Create one-time order. This page is ready Create one-time order Customer Confir…" at bounding box center [250, 140] width 500 height 708
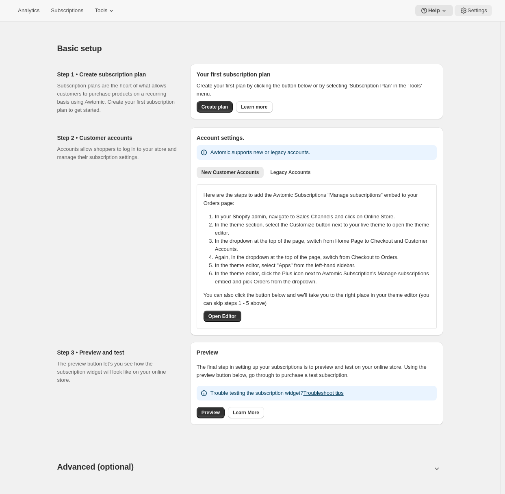
click at [467, 15] on button "Settings" at bounding box center [473, 10] width 37 height 11
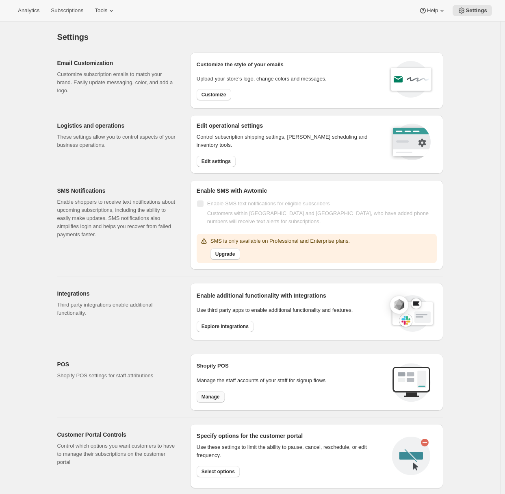
click at [218, 398] on span "Manage" at bounding box center [210, 396] width 18 height 6
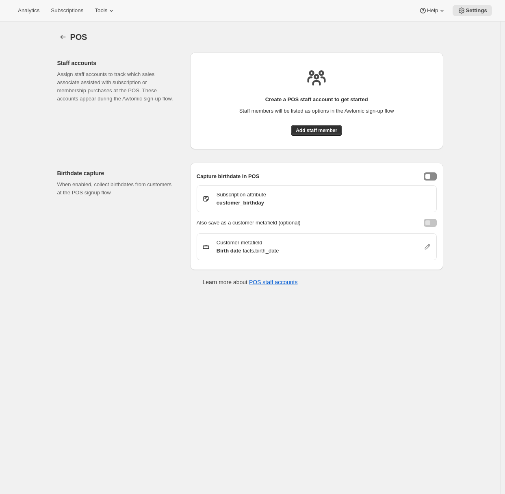
click at [301, 140] on div "Add staff member" at bounding box center [316, 134] width 51 height 18
click at [303, 134] on button "Add staff member" at bounding box center [316, 130] width 51 height 11
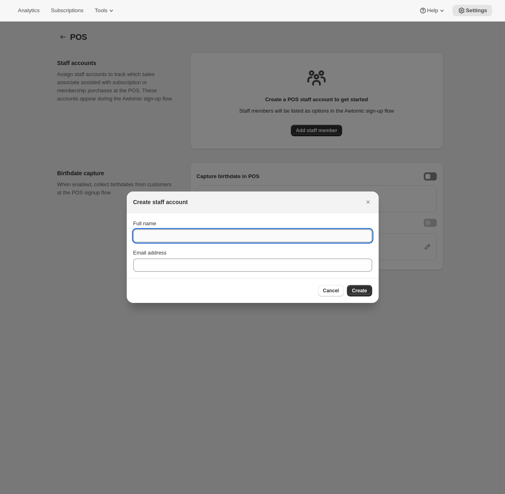
click at [187, 234] on input "Full name" at bounding box center [252, 235] width 239 height 13
type input "Test Staff"
click at [364, 290] on span "Create" at bounding box center [359, 290] width 15 height 6
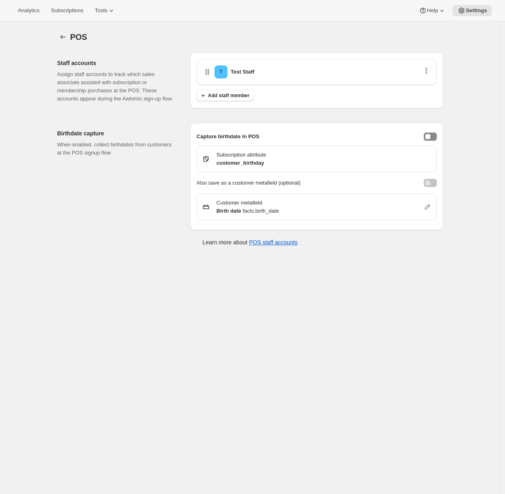
drag, startPoint x: 432, startPoint y: 145, endPoint x: 428, endPoint y: 150, distance: 7.0
click at [432, 141] on button "enableBirthdayCapture" at bounding box center [430, 136] width 13 height 8
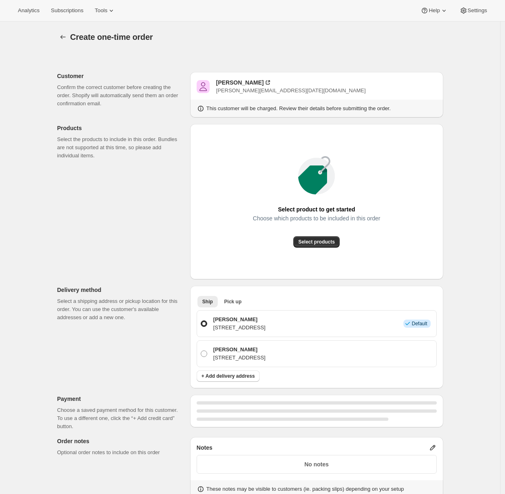
scroll to position [256, 0]
